Goal: Find specific page/section: Find specific page/section

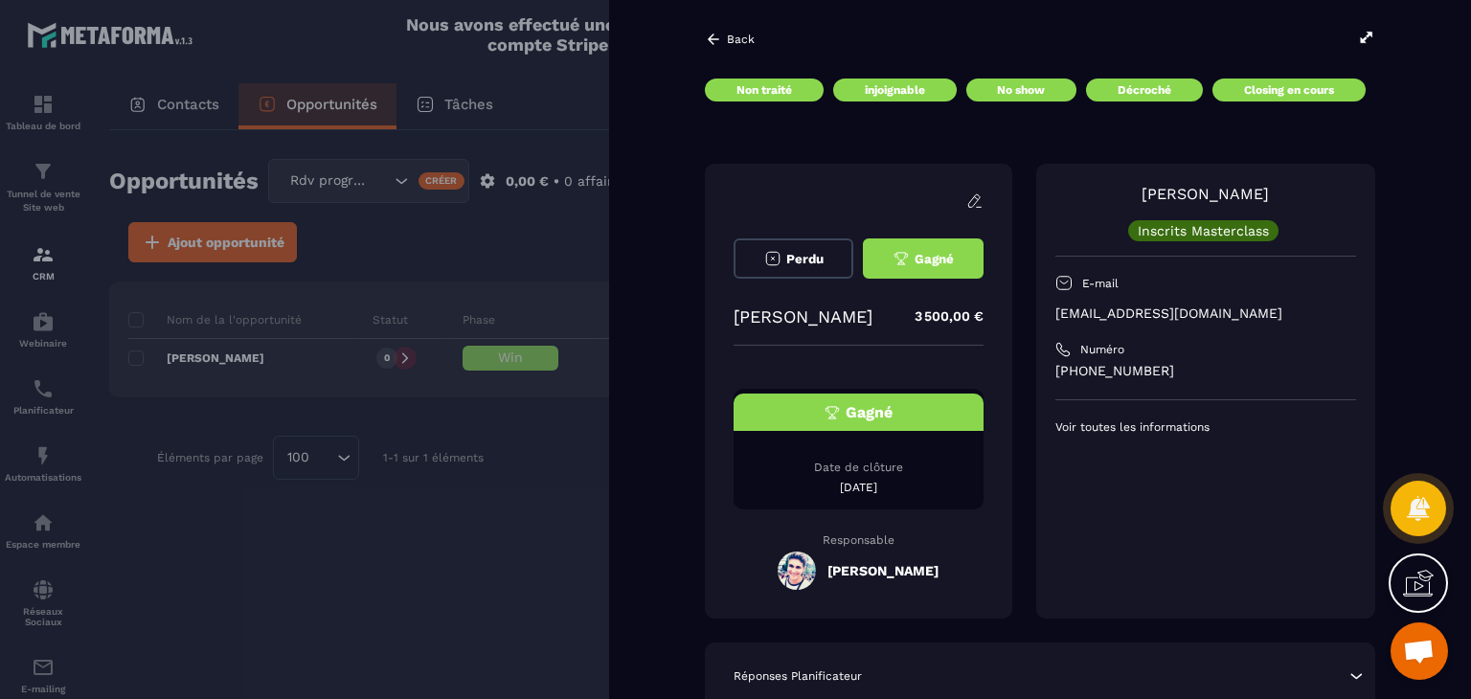
click at [1203, 224] on p "Inscrits Masterclass" at bounding box center [1203, 230] width 131 height 13
click at [712, 40] on icon at bounding box center [713, 39] width 17 height 17
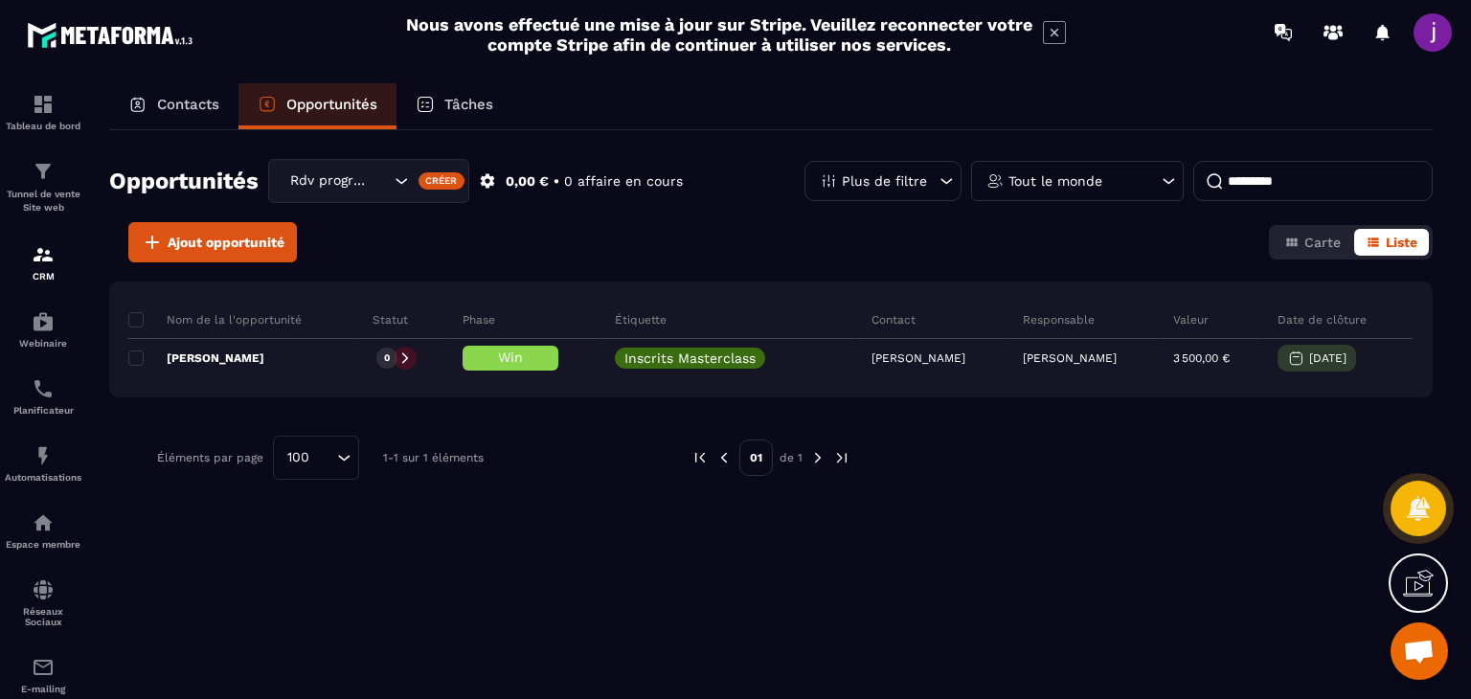
click at [307, 102] on p "Opportunités" at bounding box center [331, 104] width 91 height 17
drag, startPoint x: 1337, startPoint y: 176, endPoint x: 943, endPoint y: 183, distance: 394.7
click at [959, 183] on div "Plus de filtre Tout le monde *********" at bounding box center [1119, 181] width 628 height 40
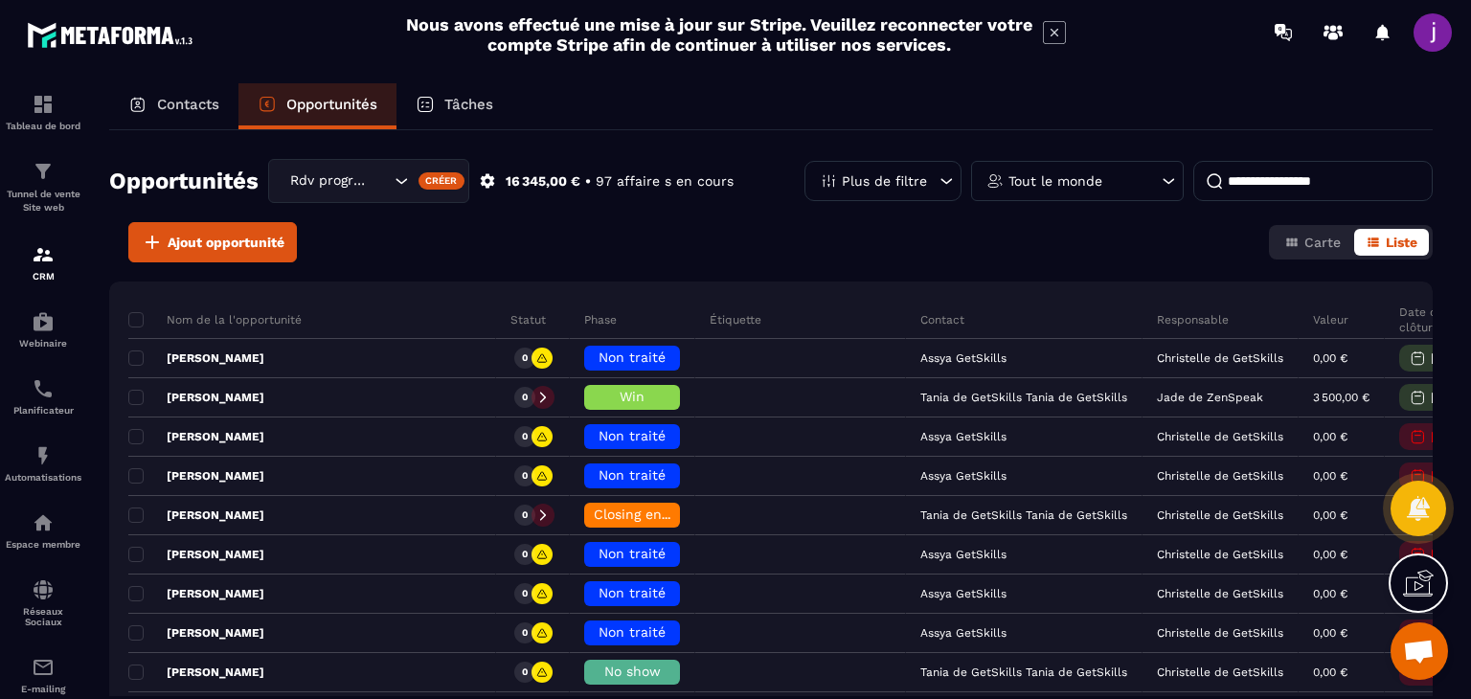
drag, startPoint x: 163, startPoint y: 111, endPoint x: 172, endPoint y: 116, distance: 10.7
click at [163, 111] on p "Contacts" at bounding box center [188, 104] width 62 height 17
